Goal: Task Accomplishment & Management: Complete application form

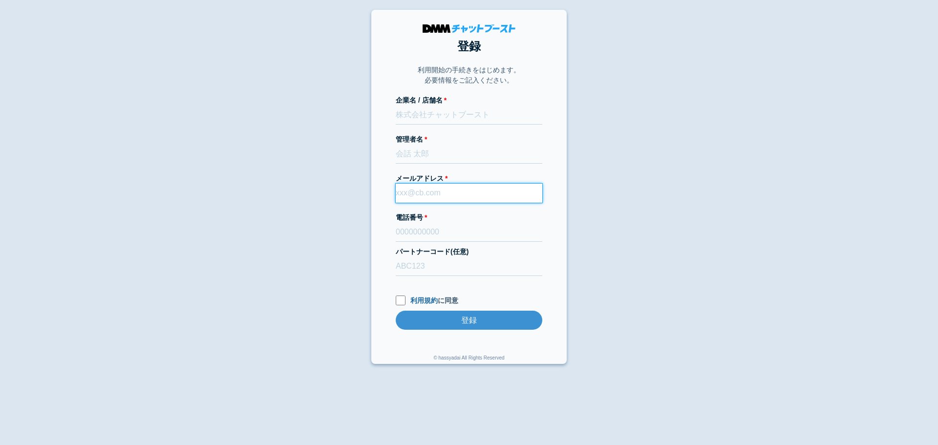
paste input "[EMAIL_ADDRESS][DOMAIN_NAME]"
drag, startPoint x: 0, startPoint y: 0, endPoint x: 435, endPoint y: 185, distance: 473.0
click at [435, 185] on input "[EMAIL_ADDRESS][DOMAIN_NAME]" at bounding box center [469, 193] width 147 height 19
type input "[EMAIL_ADDRESS][DOMAIN_NAME]"
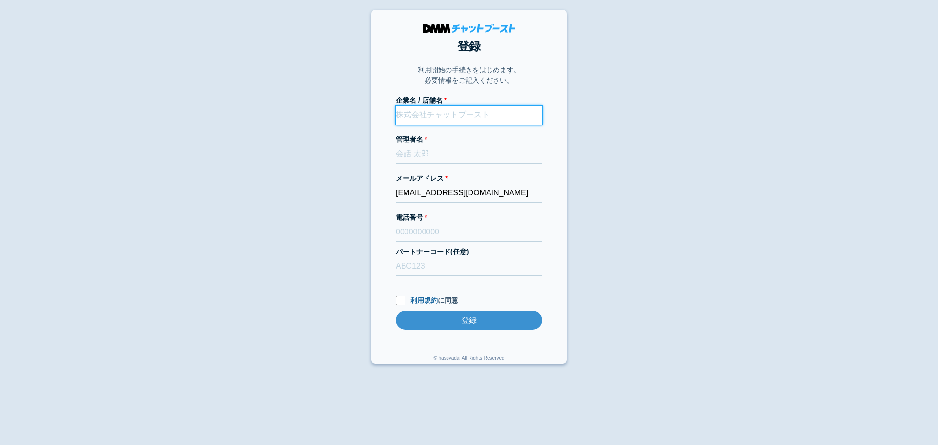
paste input "プライムリブ株式会社"
click at [450, 111] on input "プライムリブ株式会社" at bounding box center [469, 115] width 147 height 19
paste input "近江牛ステーキ&グリル　 BISTECCA（ビステッカ）"
click at [477, 115] on input "プライムリブ株式会社/近江牛ステーキ&グリル　 BISTECCA（ビステッカ）" at bounding box center [469, 115] width 147 height 19
type input "プライムリブ株式会社／近江牛ステーキ&グリル　 BISTECCA（ビステッカ）"
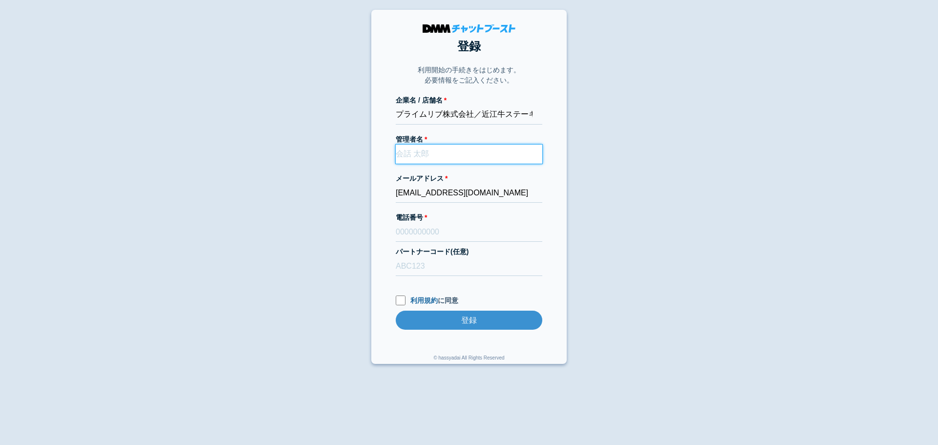
click at [459, 150] on input "管理者名" at bounding box center [469, 154] width 147 height 19
paste input "[PERSON_NAME]"
type input "[PERSON_NAME]"
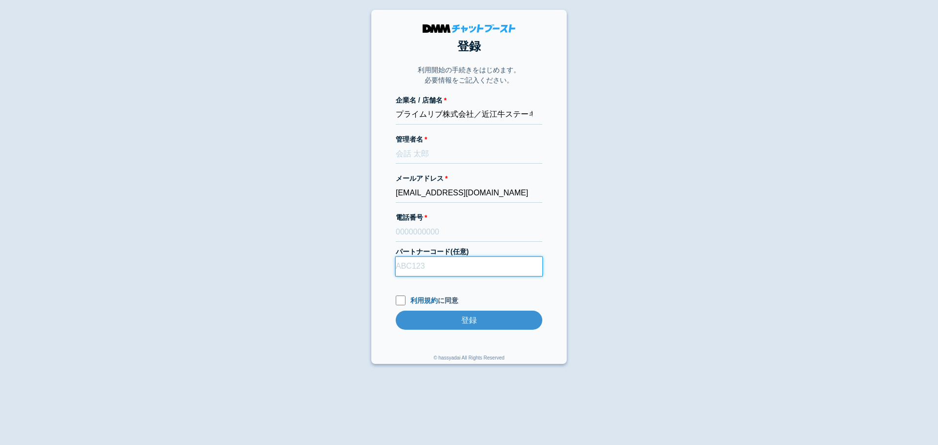
click at [443, 264] on input "パートナーコード(任意)" at bounding box center [469, 266] width 147 height 19
type input "D22013"
